Goal: Task Accomplishment & Management: Complete application form

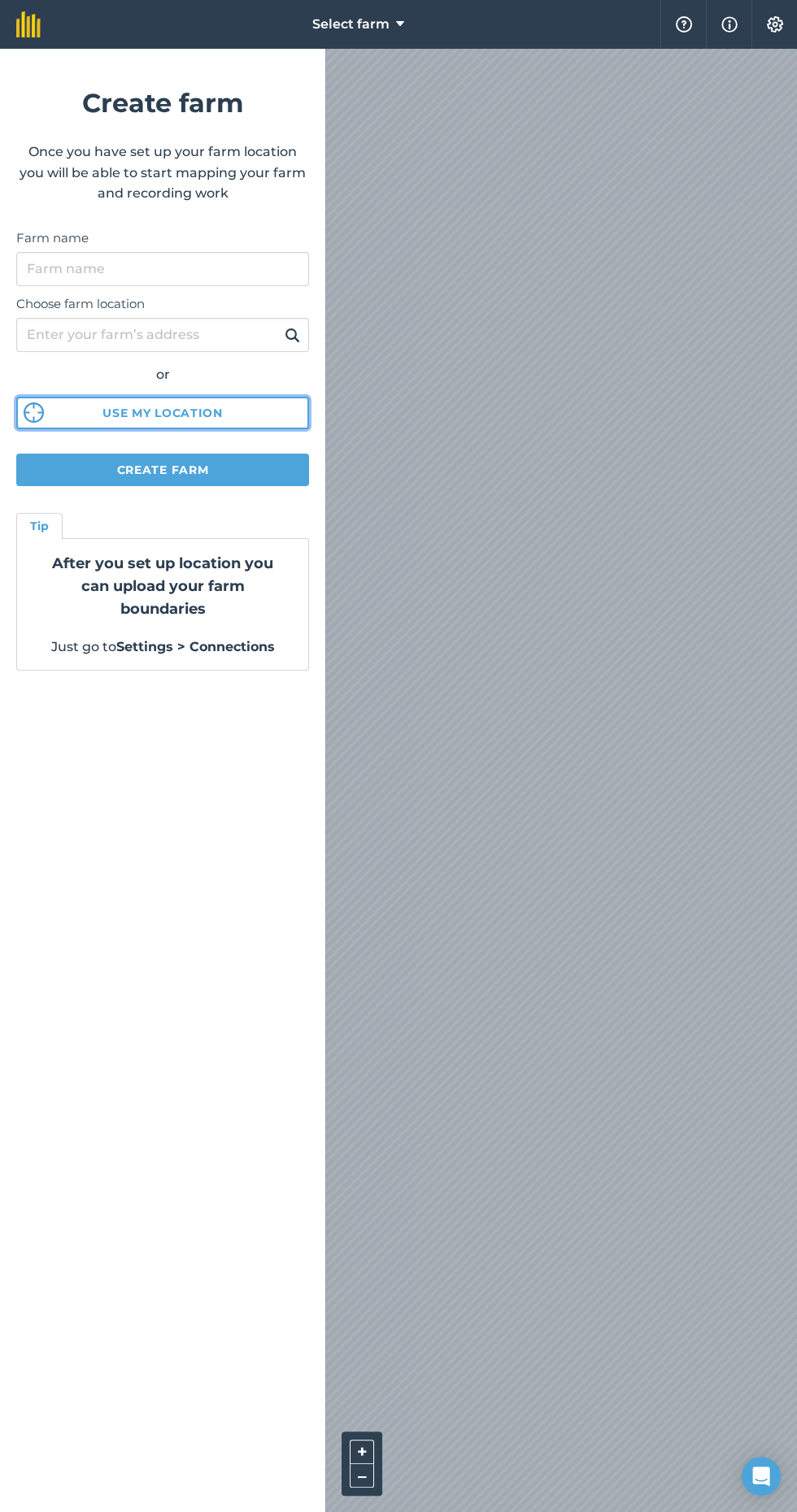
click at [175, 412] on button "Use my location" at bounding box center [162, 413] width 293 height 33
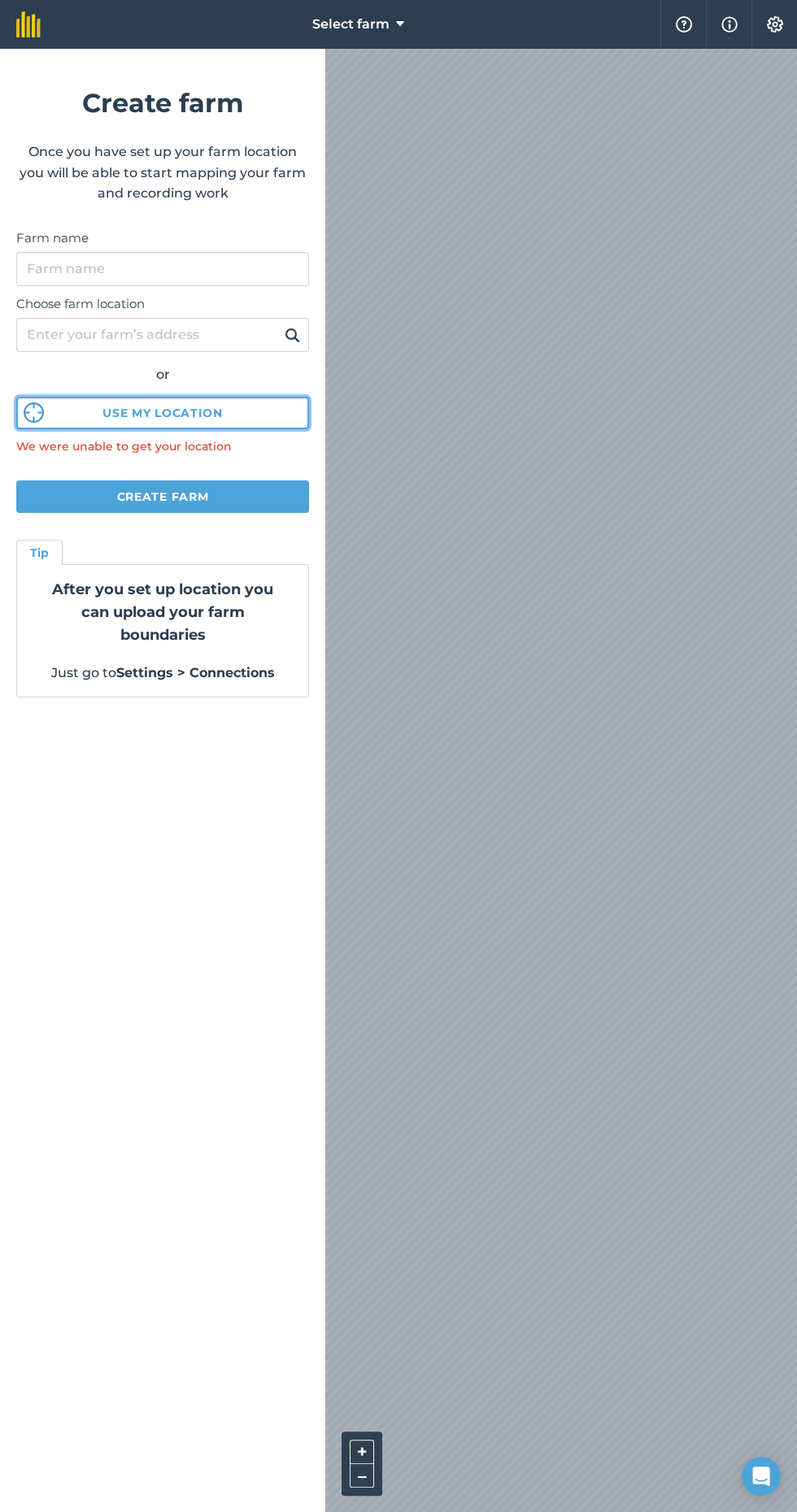
click at [183, 413] on button "Use my location" at bounding box center [162, 413] width 293 height 33
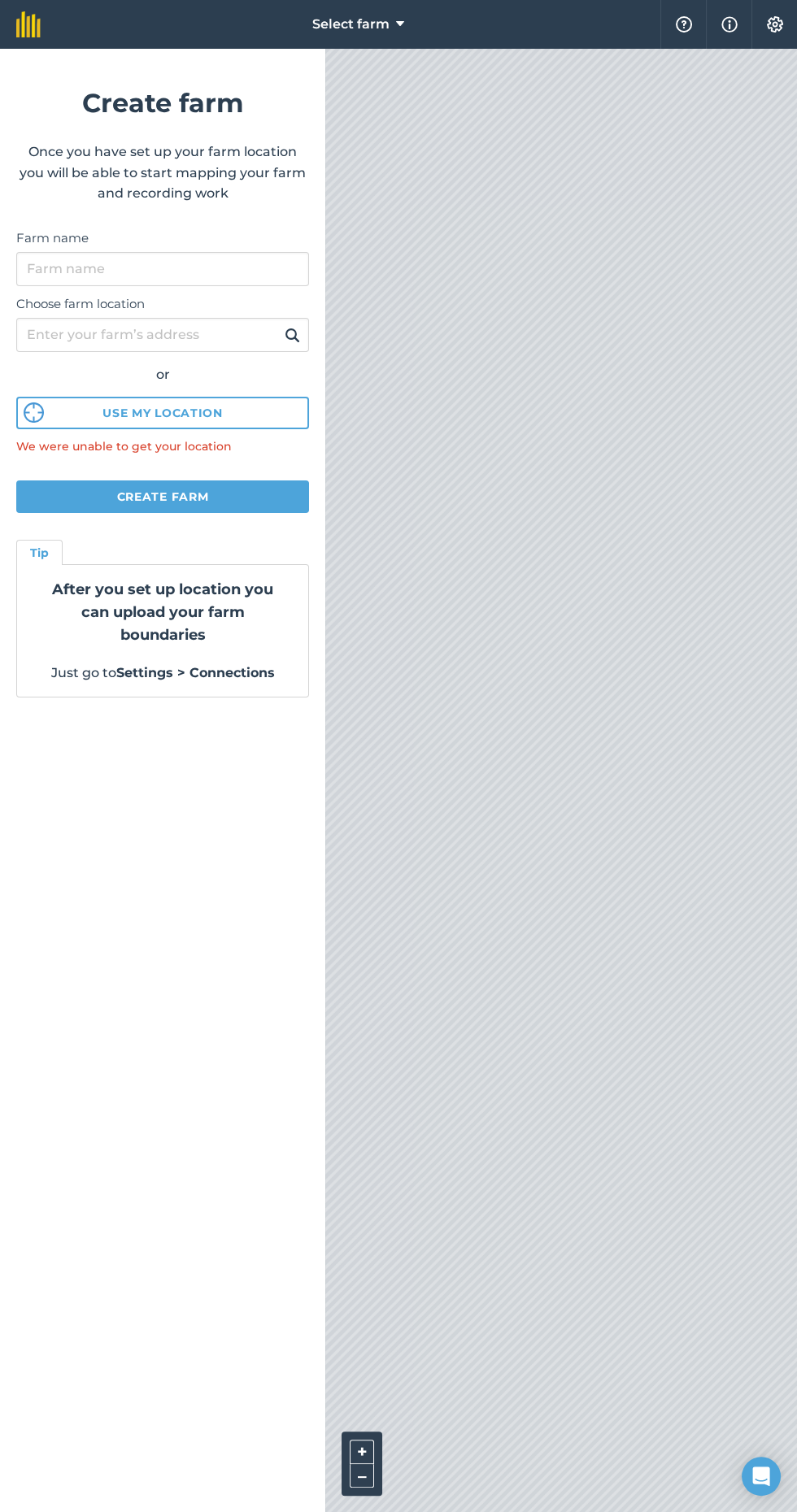
click at [175, 631] on strong "After you set up location you can upload your farm boundaries" at bounding box center [163, 612] width 221 height 63
click at [127, 245] on label "Farm name" at bounding box center [162, 238] width 293 height 20
click at [127, 252] on input "Farm name" at bounding box center [162, 269] width 293 height 34
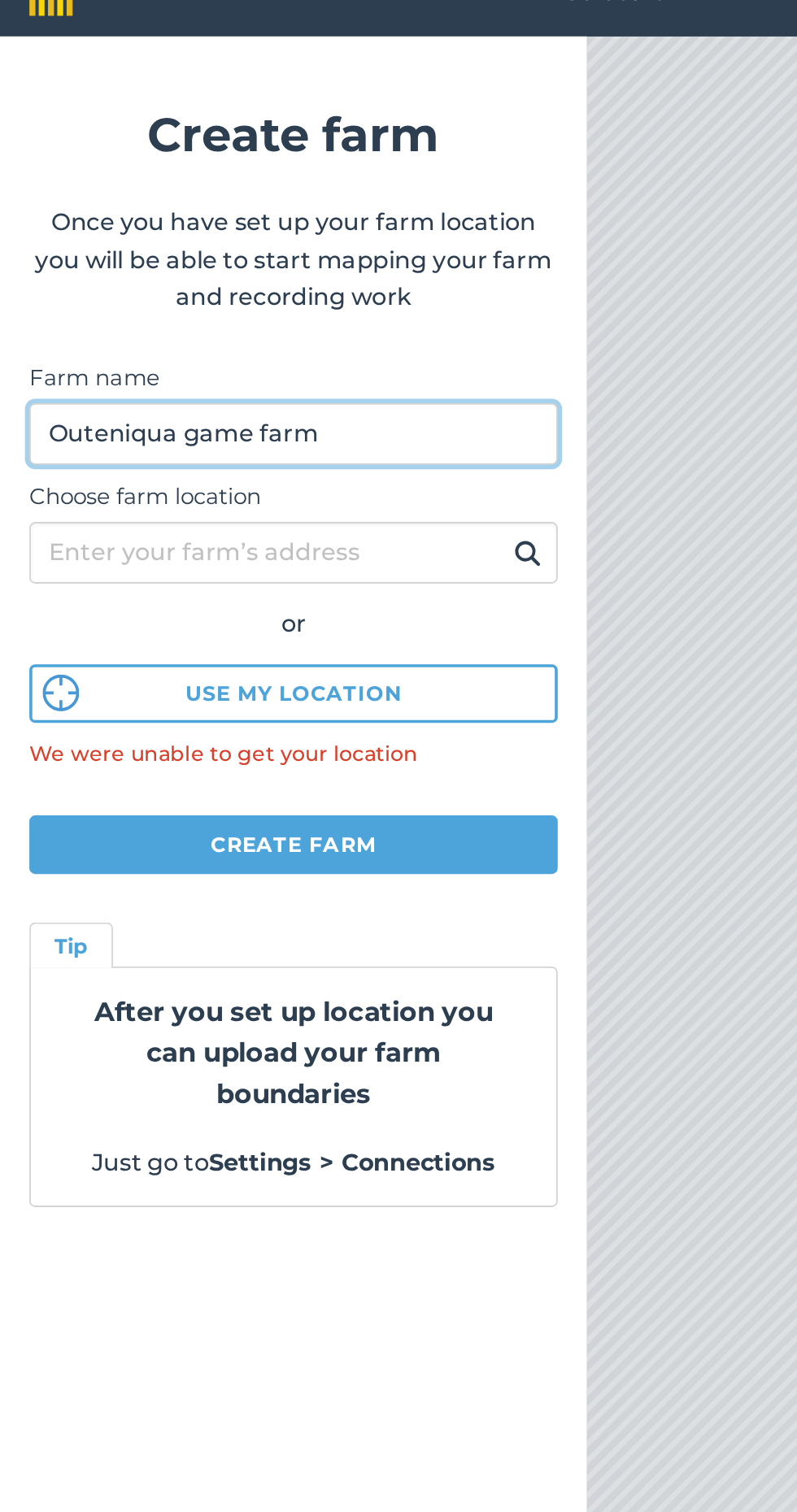
type input "Outeniqua game farm"
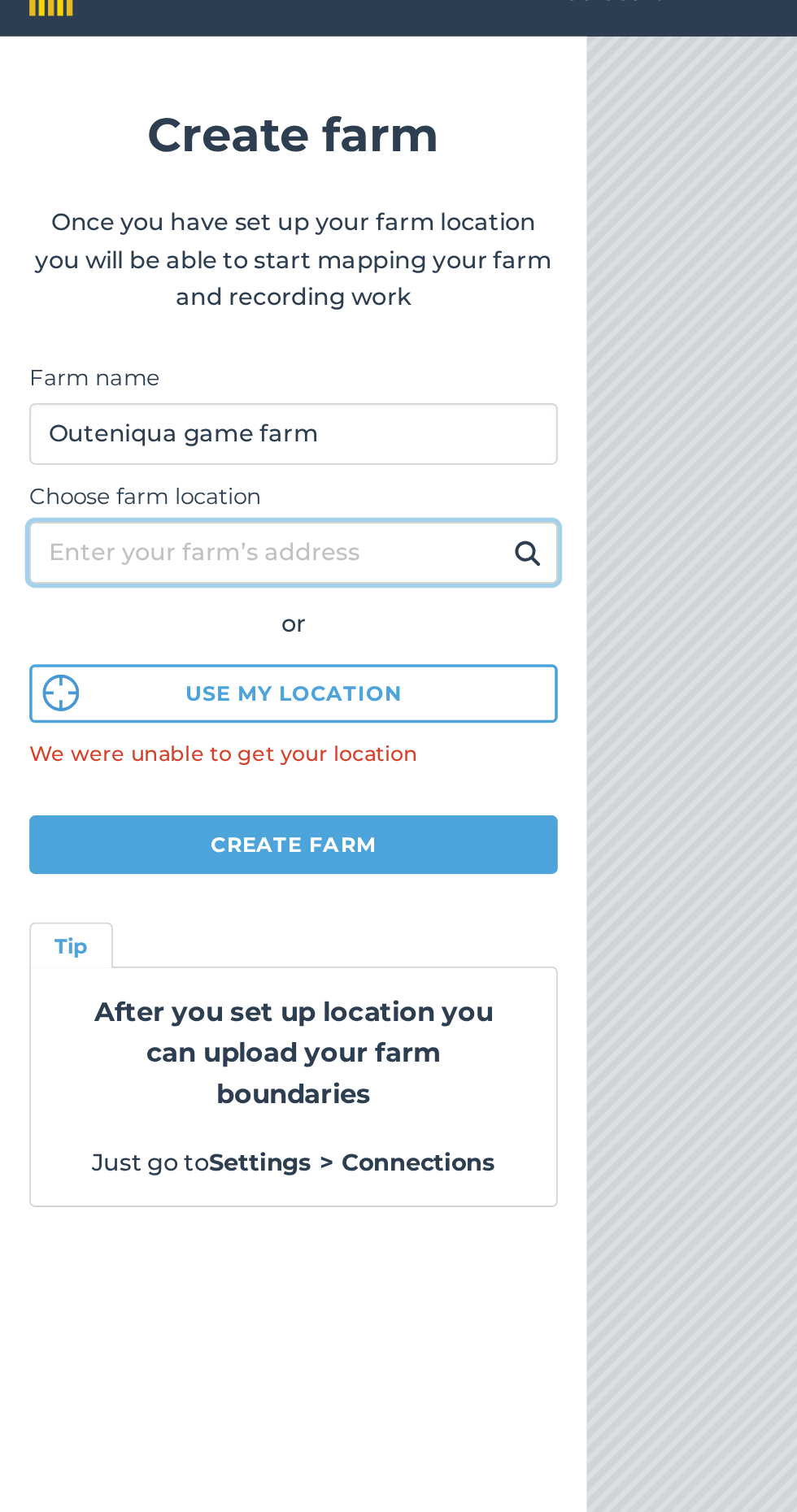
click at [118, 335] on input "Choose farm location" at bounding box center [162, 335] width 293 height 34
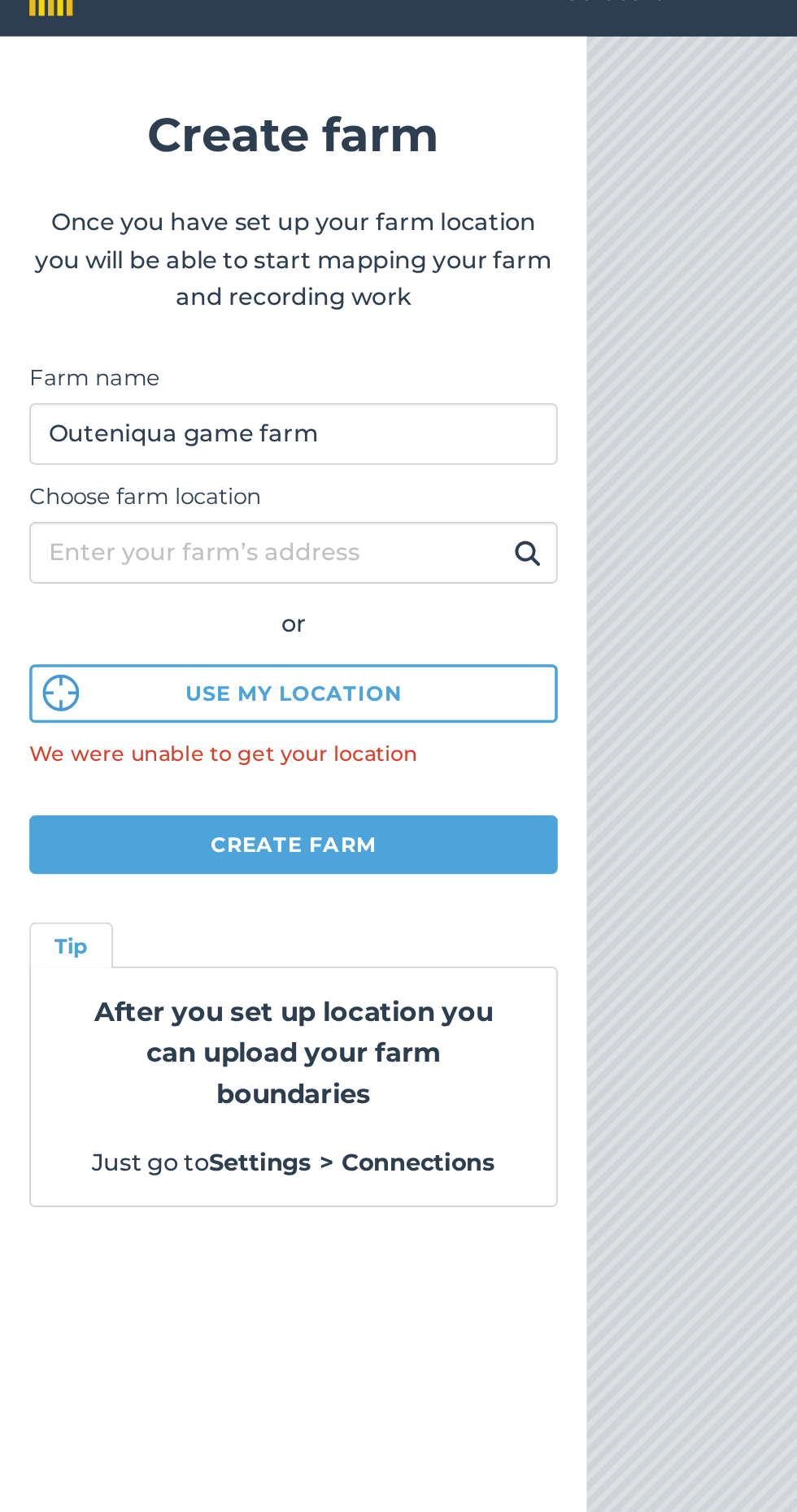
click at [296, 326] on img at bounding box center [292, 335] width 16 height 20
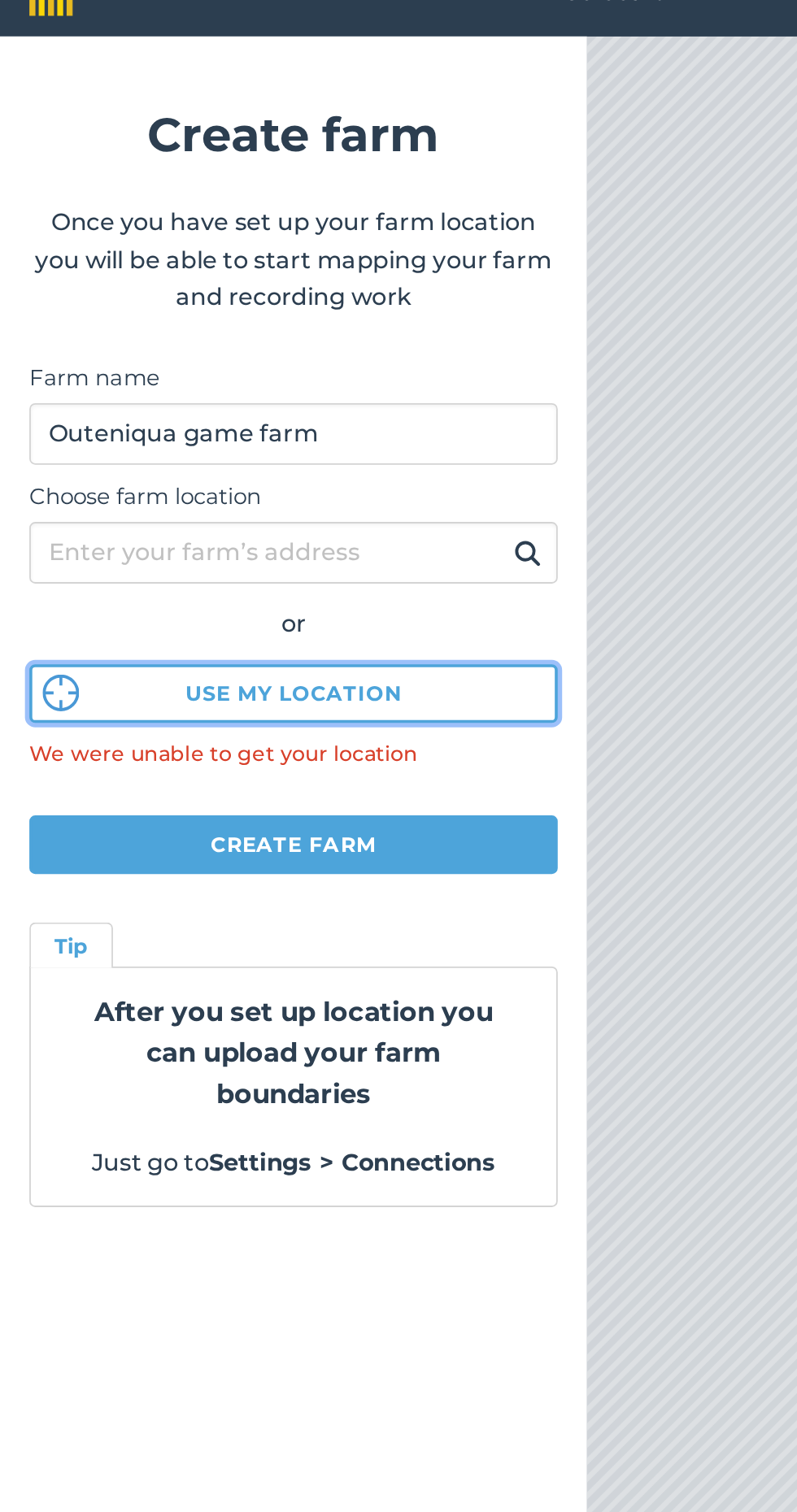
click at [206, 418] on button "Use my location" at bounding box center [162, 413] width 293 height 33
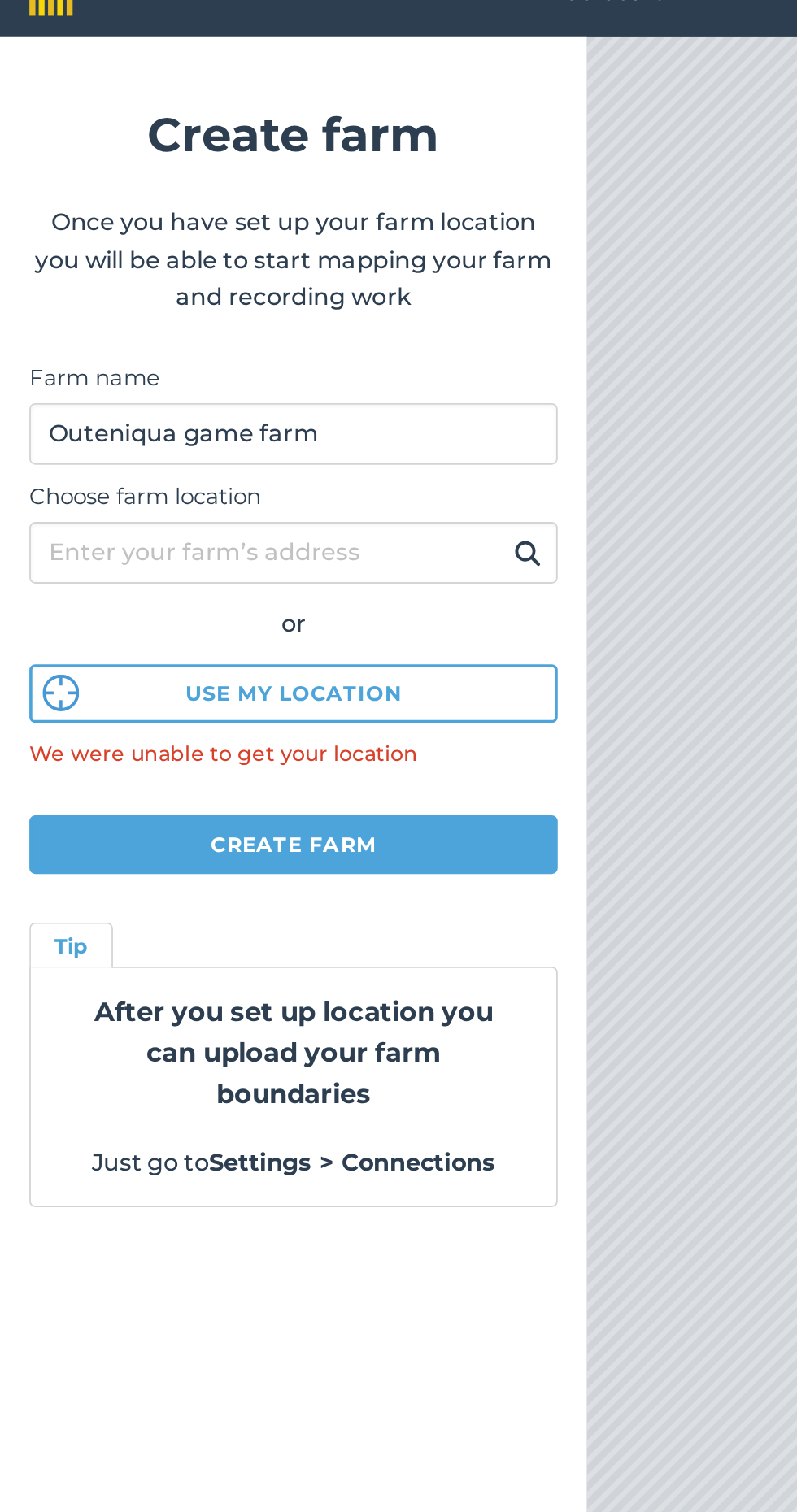
click at [179, 626] on strong "After you set up location you can upload your farm boundaries" at bounding box center [163, 612] width 221 height 63
